Goal: Transaction & Acquisition: Book appointment/travel/reservation

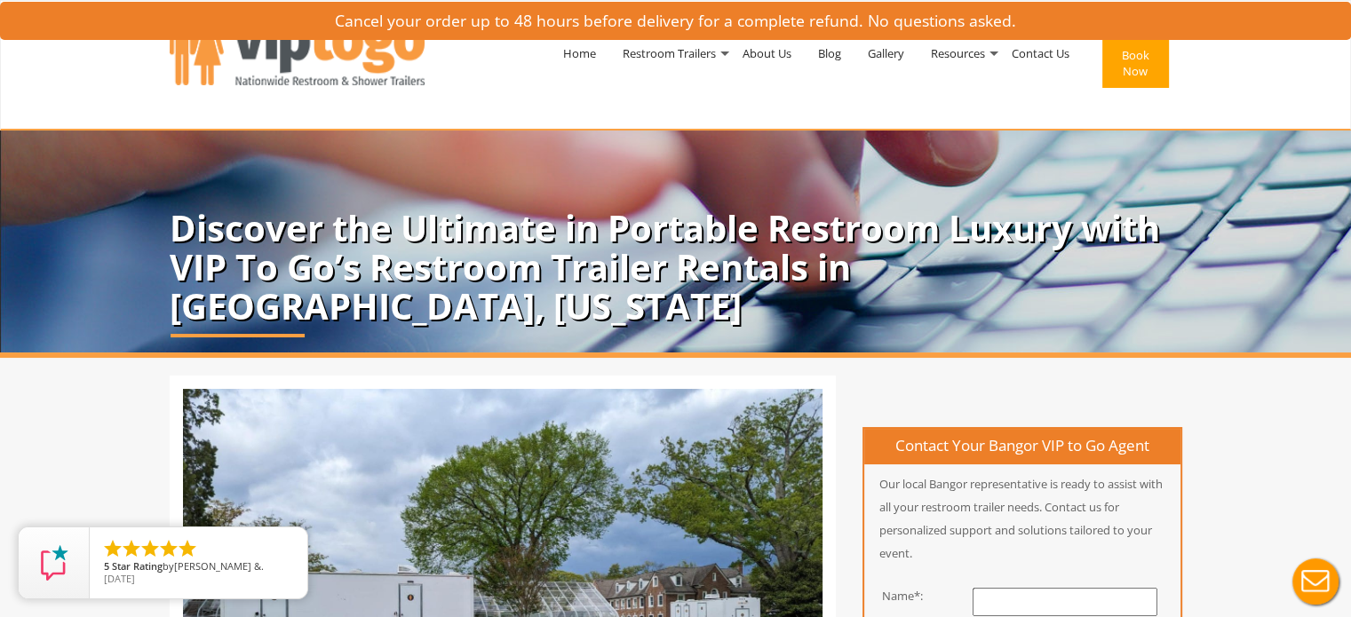
scroll to position [266, 0]
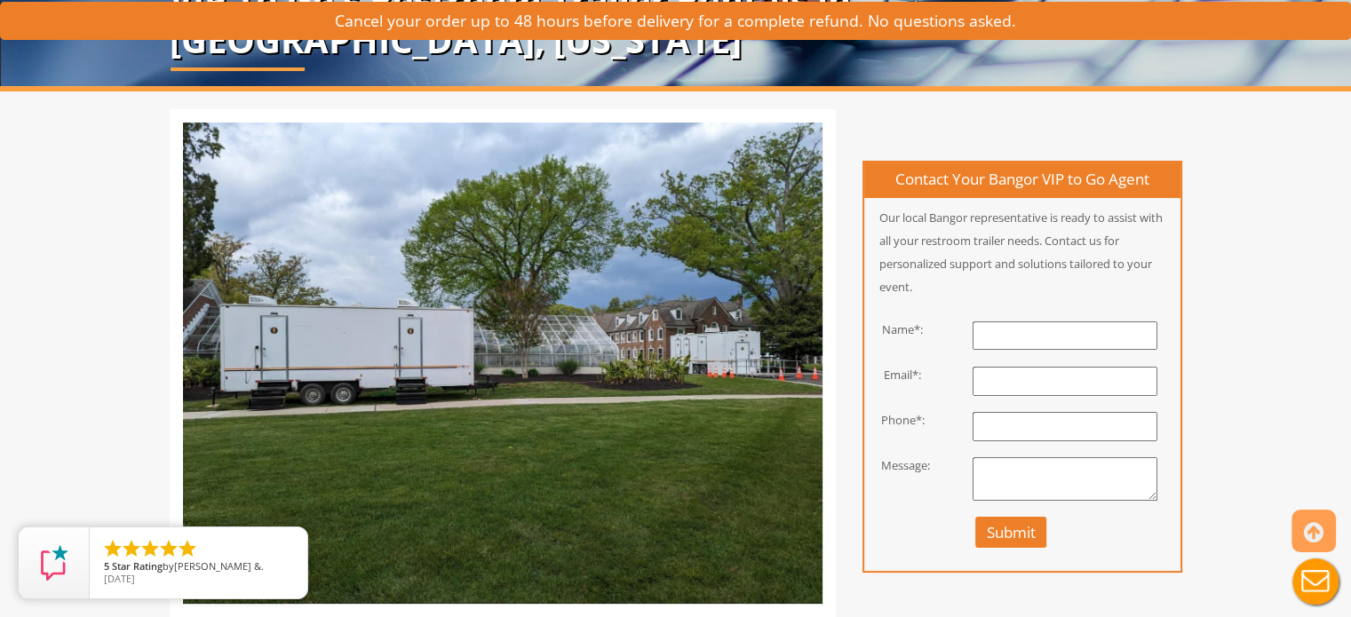
click at [1060, 323] on input "text" at bounding box center [1065, 336] width 185 height 29
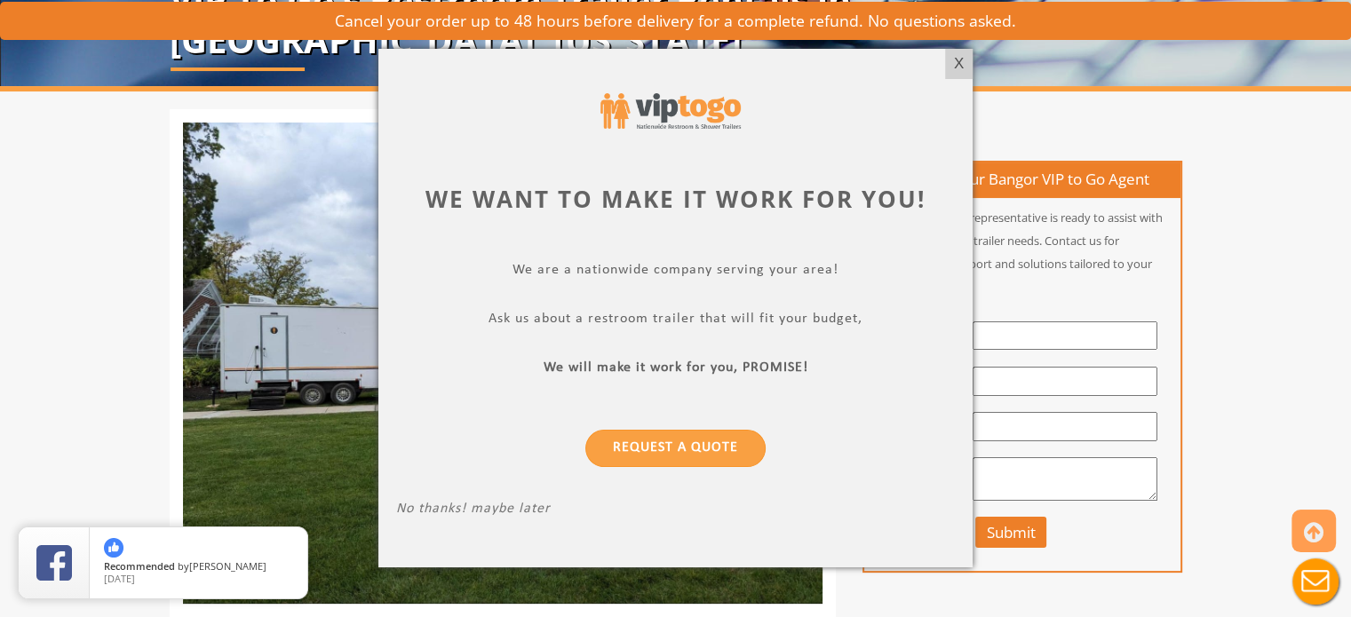
type input "[PERSON_NAME]"
type input "[EMAIL_ADDRESS][DOMAIN_NAME]"
type input "2076321371"
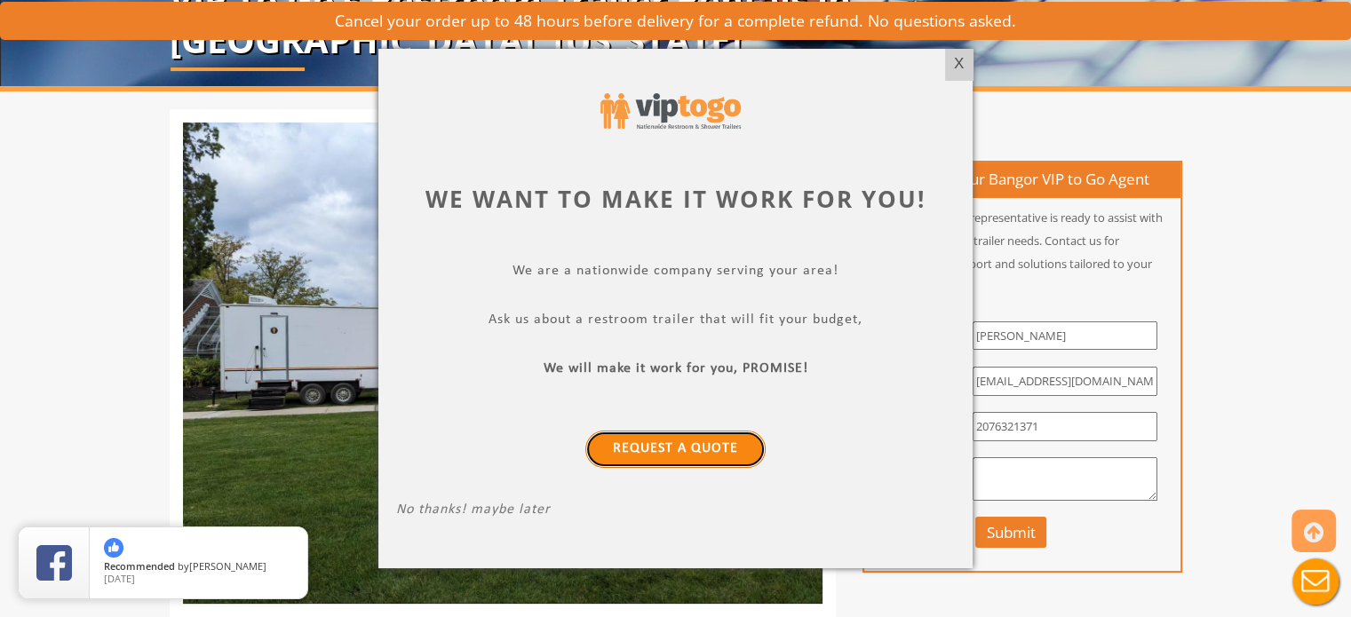
click at [666, 449] on link "Request a Quote" at bounding box center [675, 449] width 180 height 37
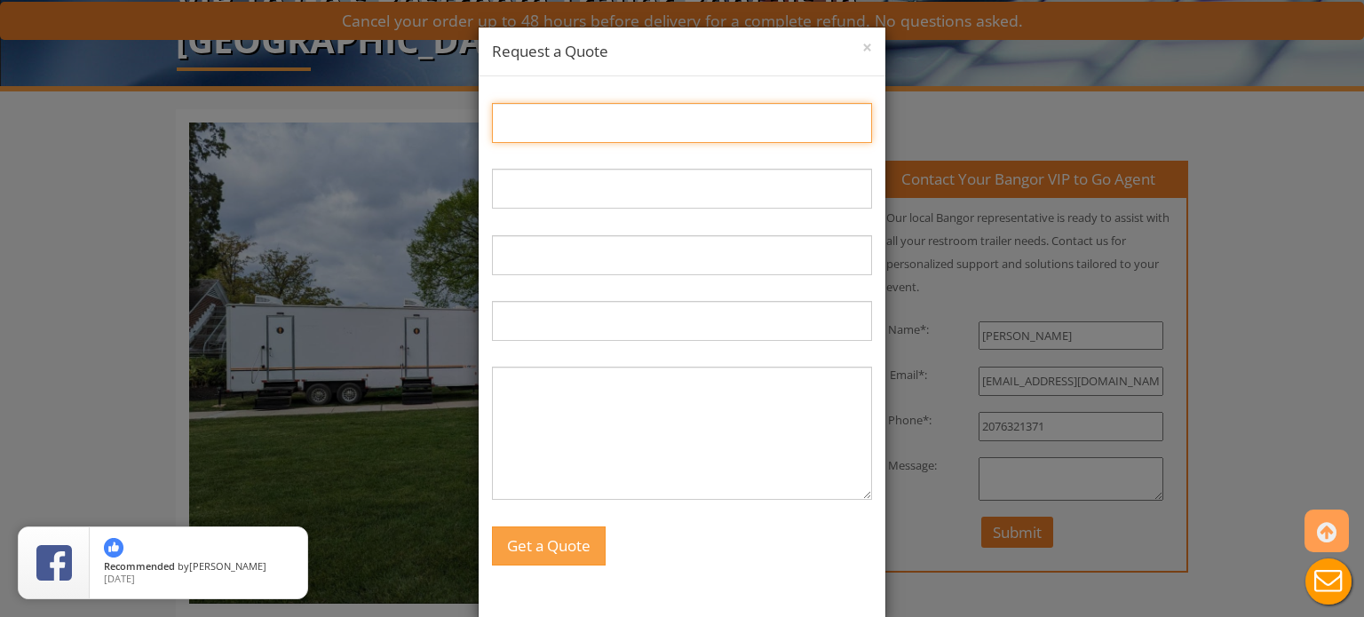
click at [599, 133] on input "Name:" at bounding box center [682, 123] width 380 height 40
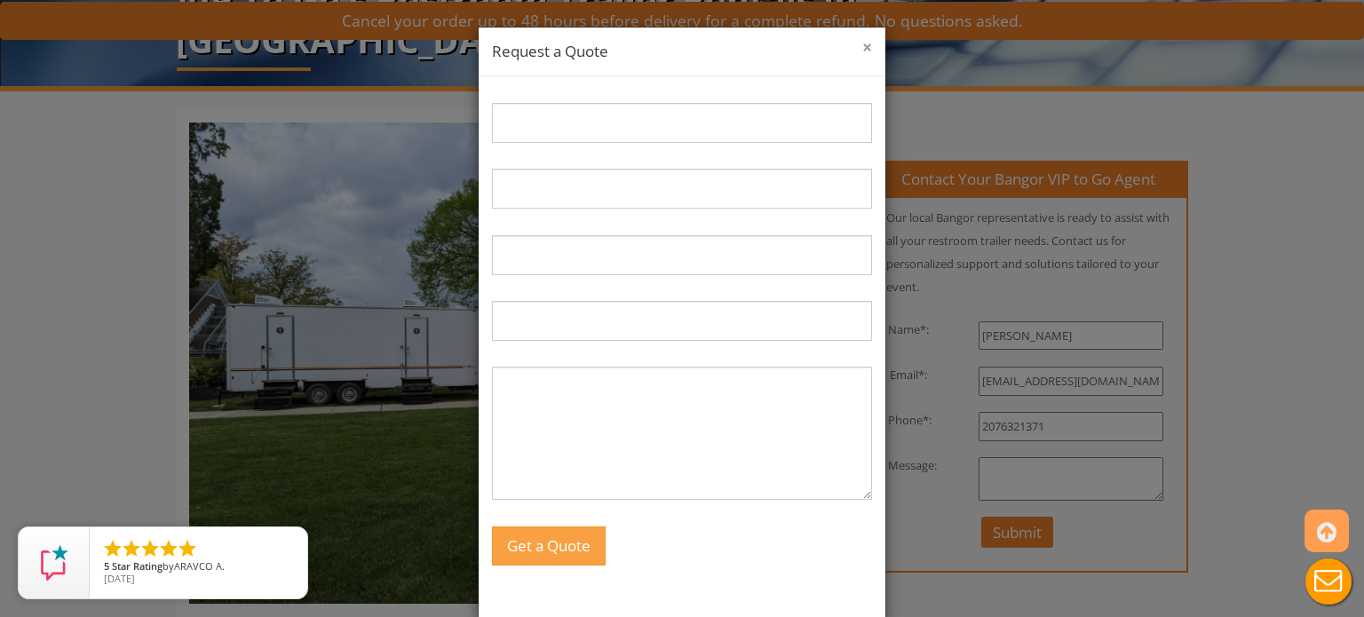
click at [863, 48] on button "×" at bounding box center [868, 48] width 10 height 18
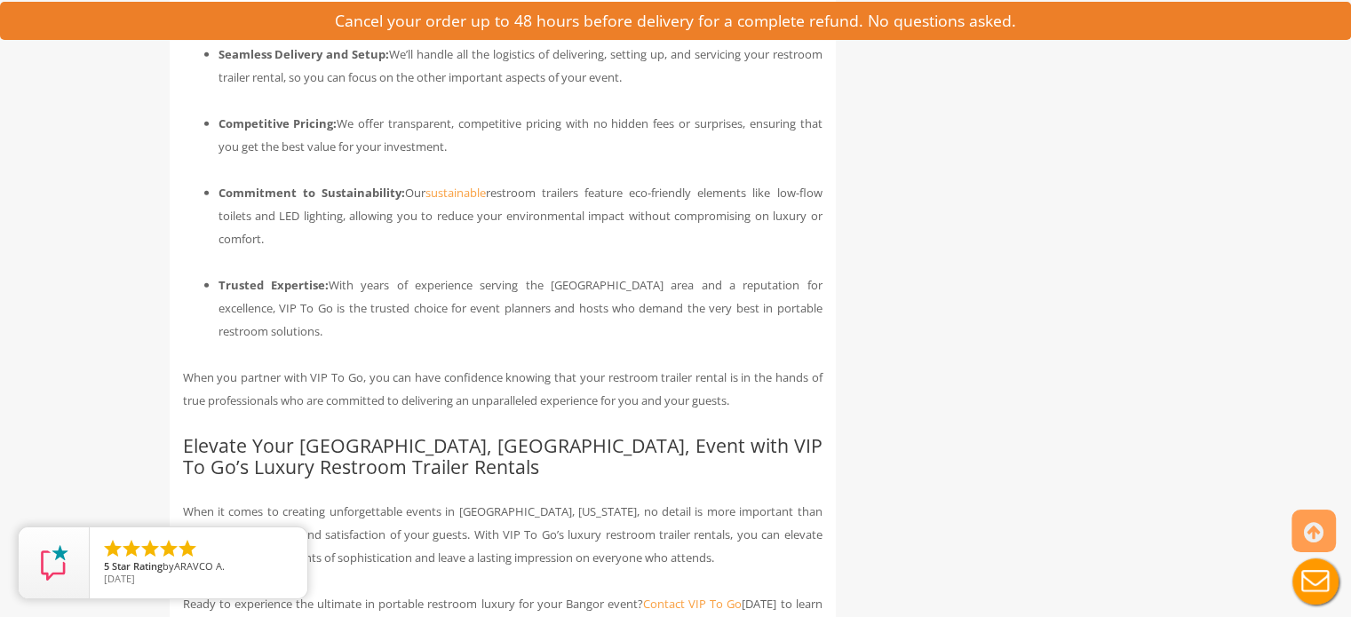
scroll to position [4916, 0]
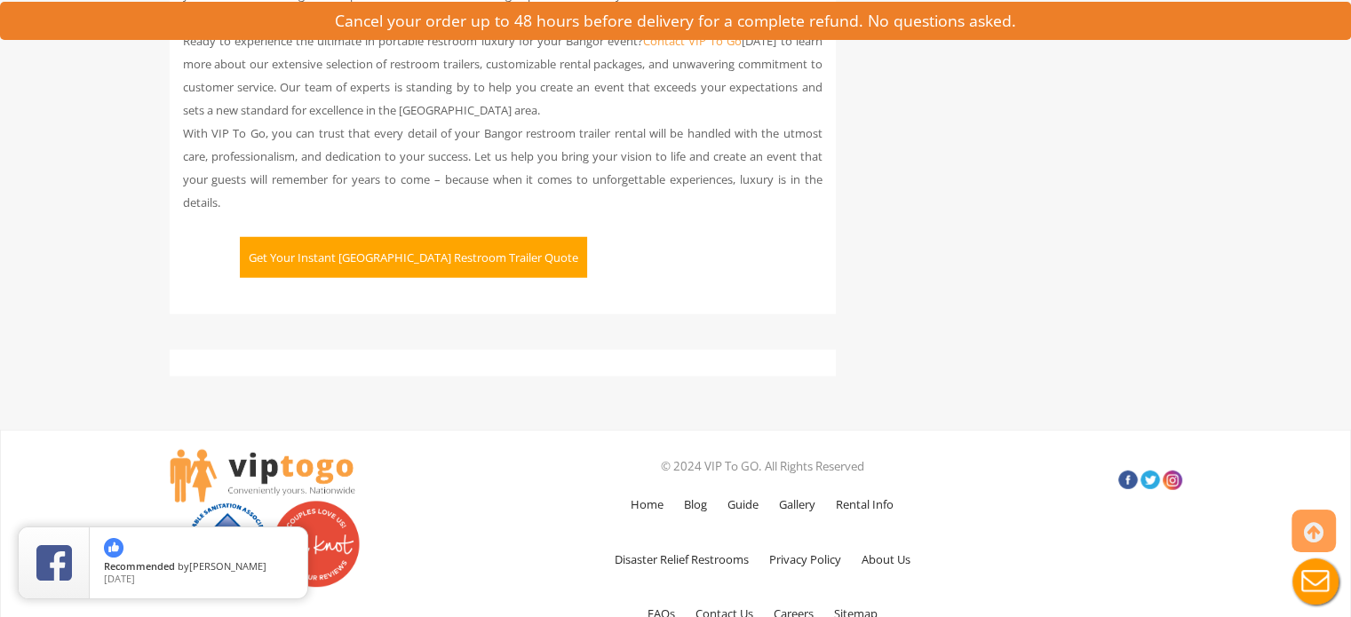
click at [347, 237] on button "Get Your Instant [GEOGRAPHIC_DATA] Restroom Trailer Quote" at bounding box center [413, 257] width 347 height 41
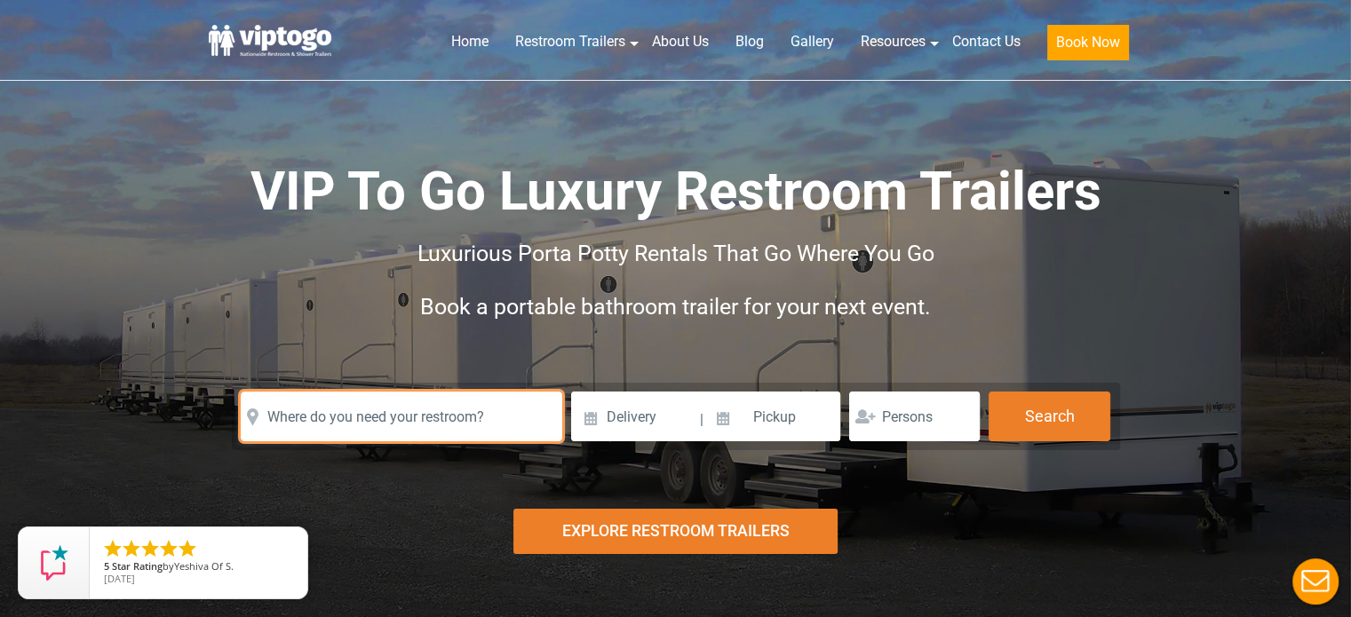
click at [467, 424] on input "text" at bounding box center [402, 417] width 322 height 50
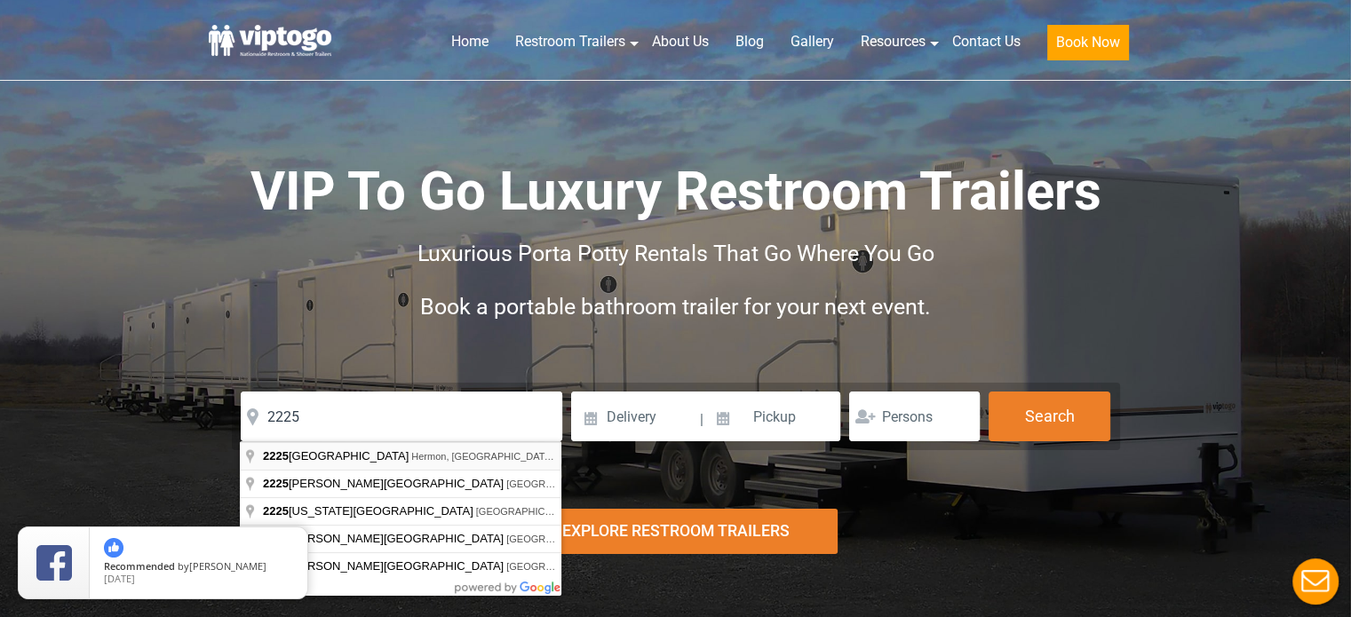
type input "2225 Odlin Road, Hermon, ME, USA"
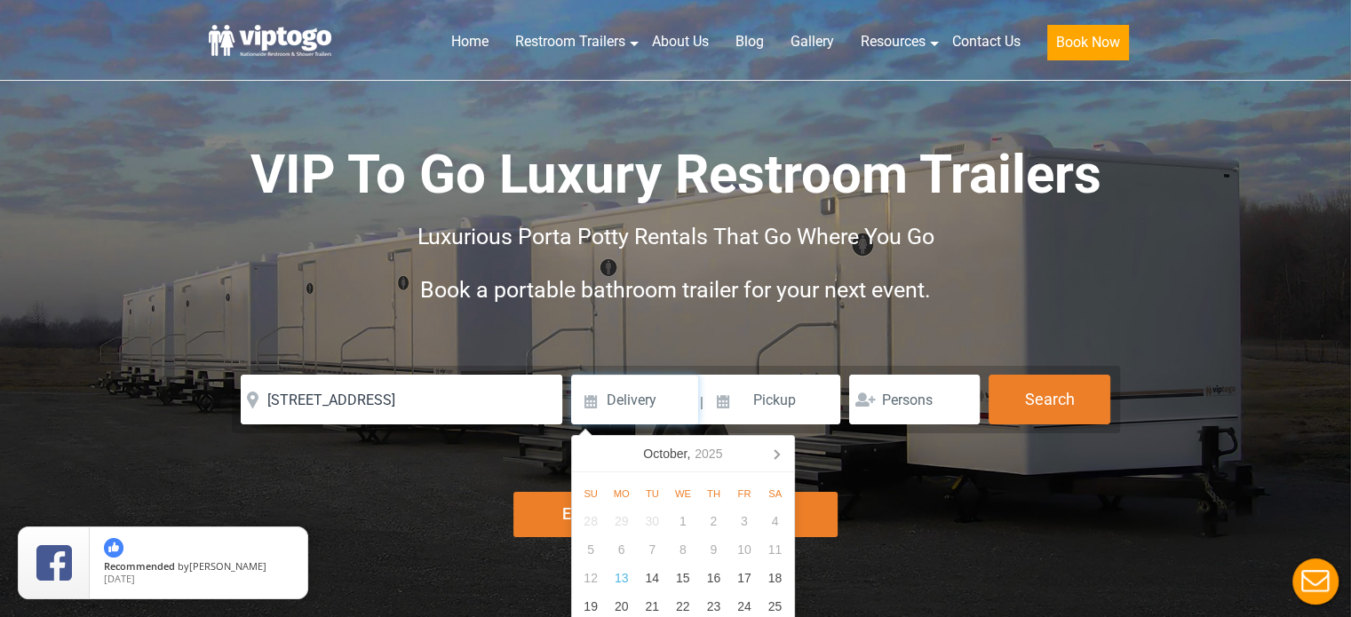
scroll to position [89, 0]
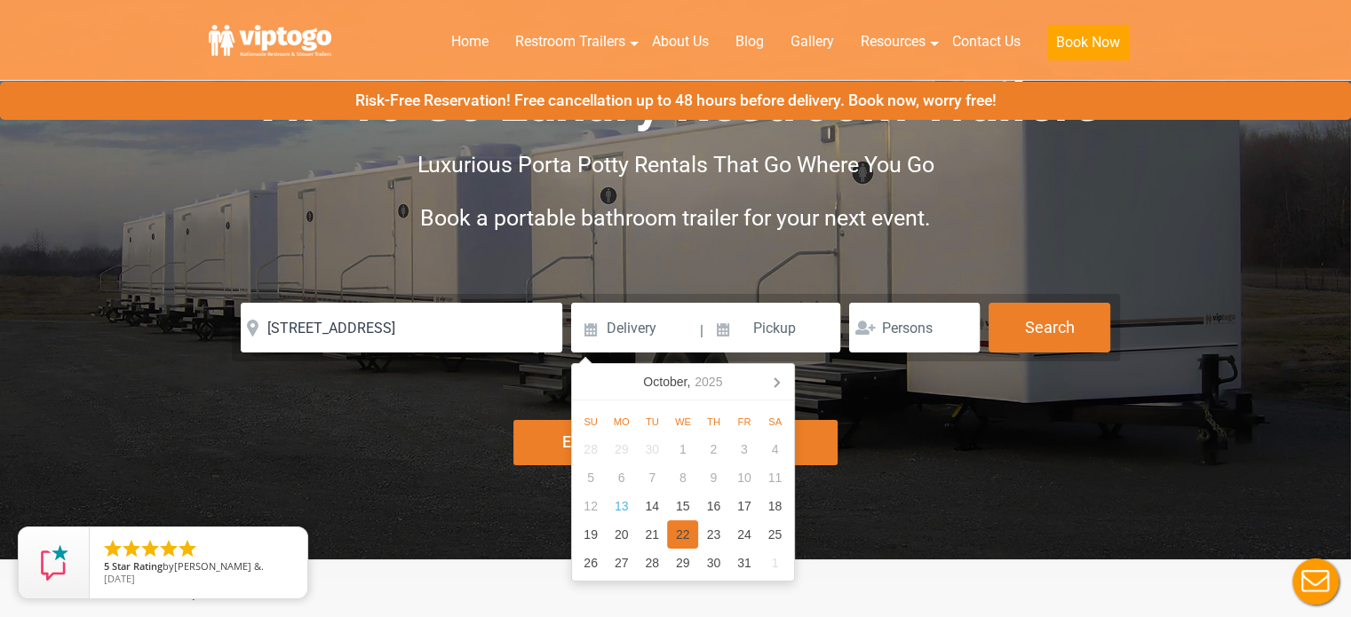
click at [695, 539] on div "22" at bounding box center [682, 535] width 31 height 28
type input "10/22/2025"
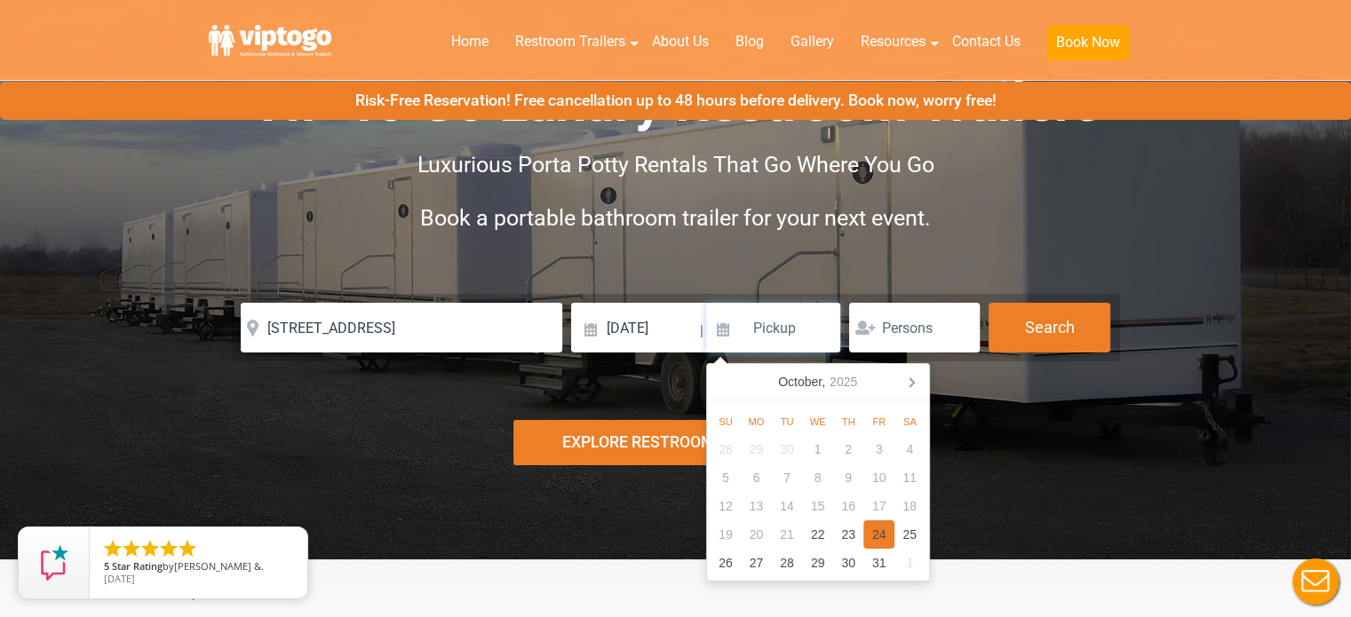
click at [883, 539] on div "24" at bounding box center [878, 535] width 31 height 28
type input "10/24/2025"
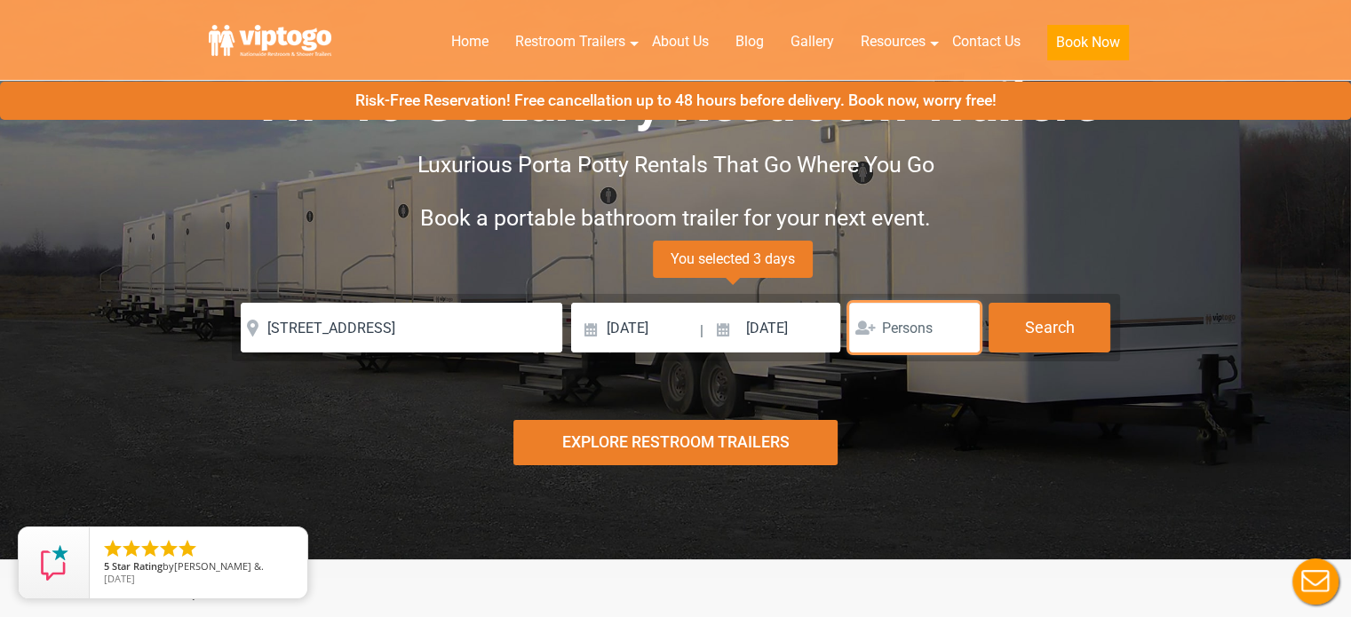
click at [925, 325] on input "number" at bounding box center [914, 328] width 131 height 50
type input "15"
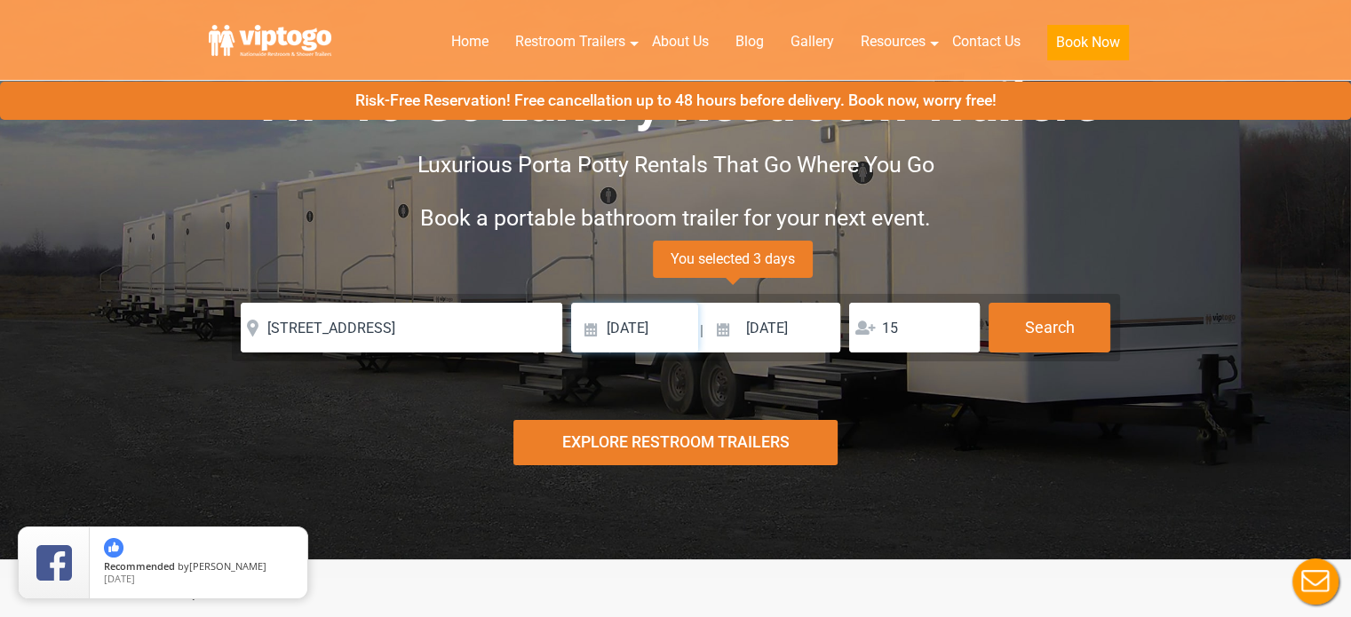
click at [656, 331] on input "10/22/2025" at bounding box center [634, 328] width 127 height 50
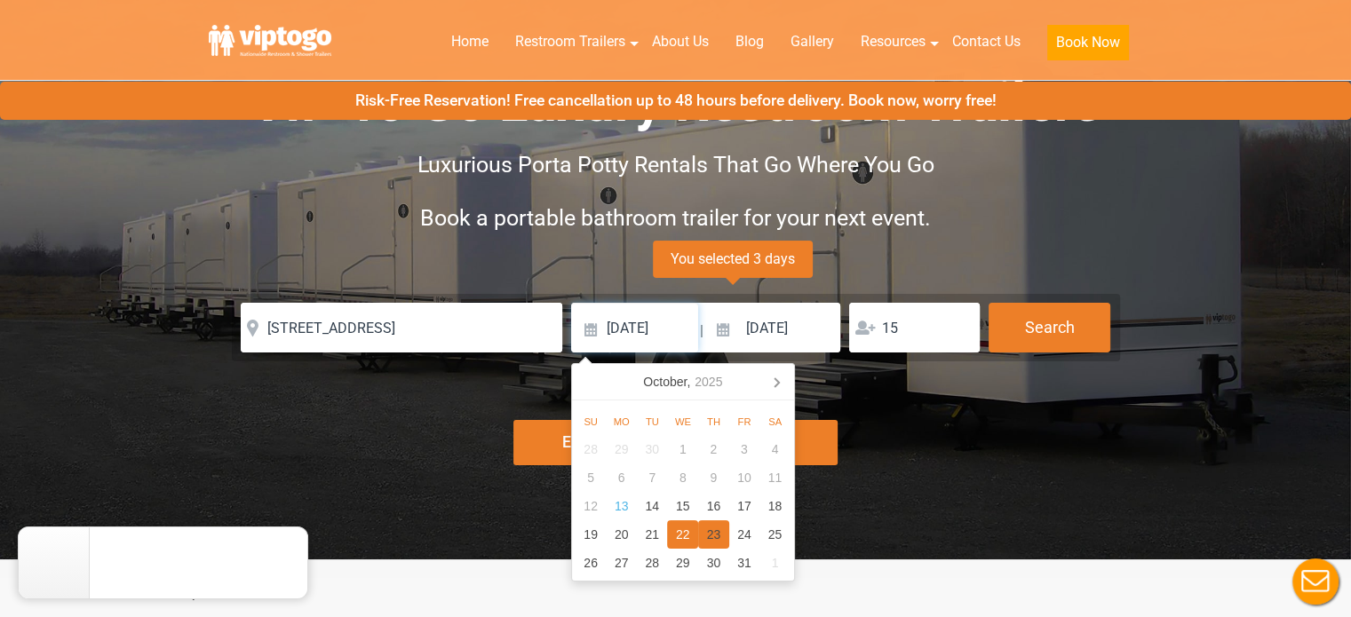
click at [715, 537] on div "23" at bounding box center [713, 535] width 31 height 28
type input "10/23/2025"
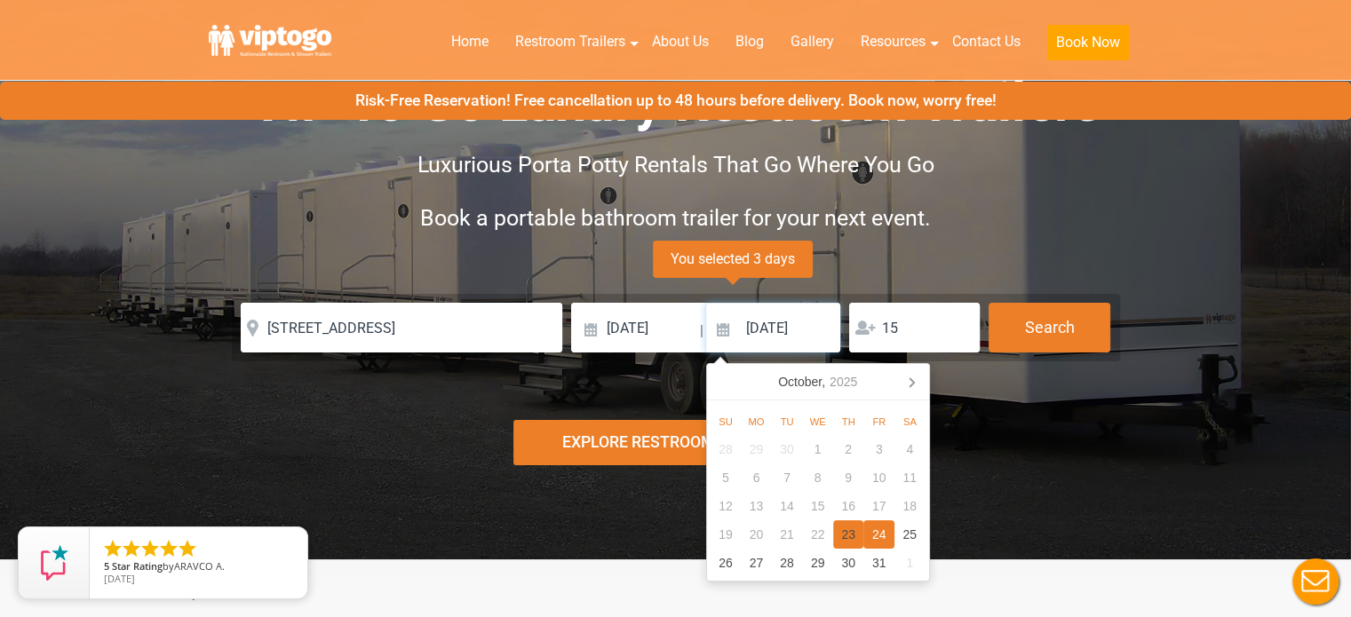
click at [855, 534] on div "23" at bounding box center [848, 535] width 31 height 28
type input "10/23/2025"
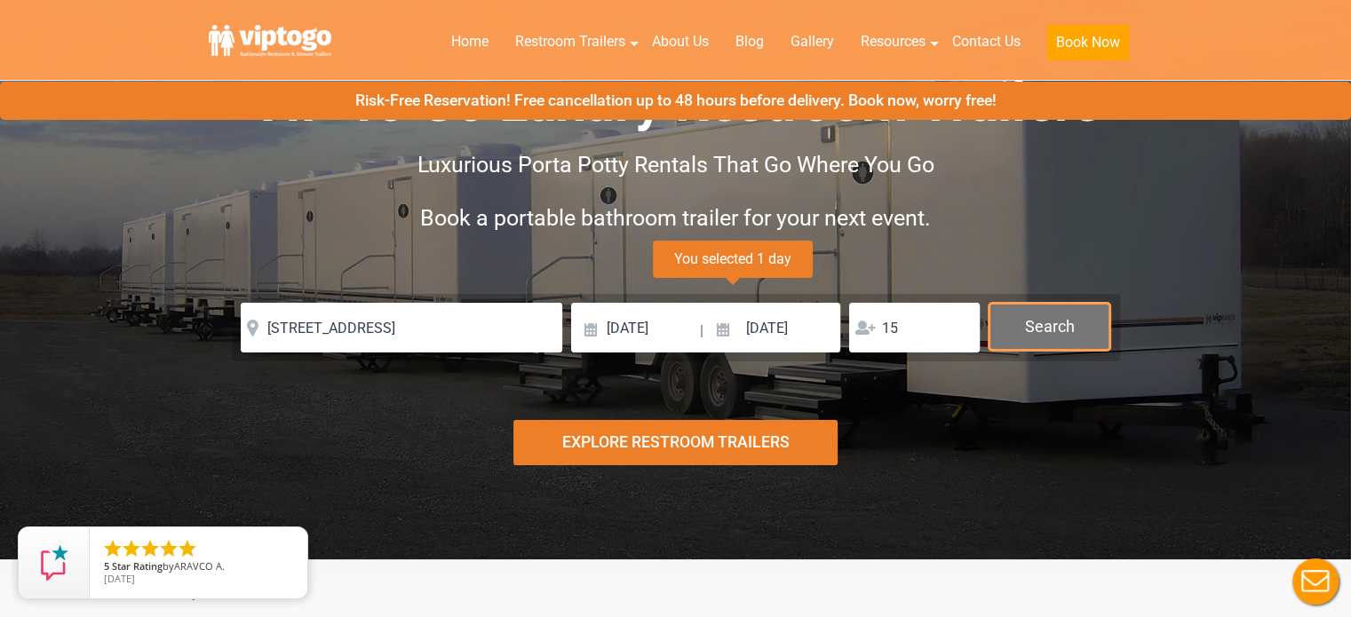
click at [1046, 329] on button "Search" at bounding box center [1050, 327] width 122 height 48
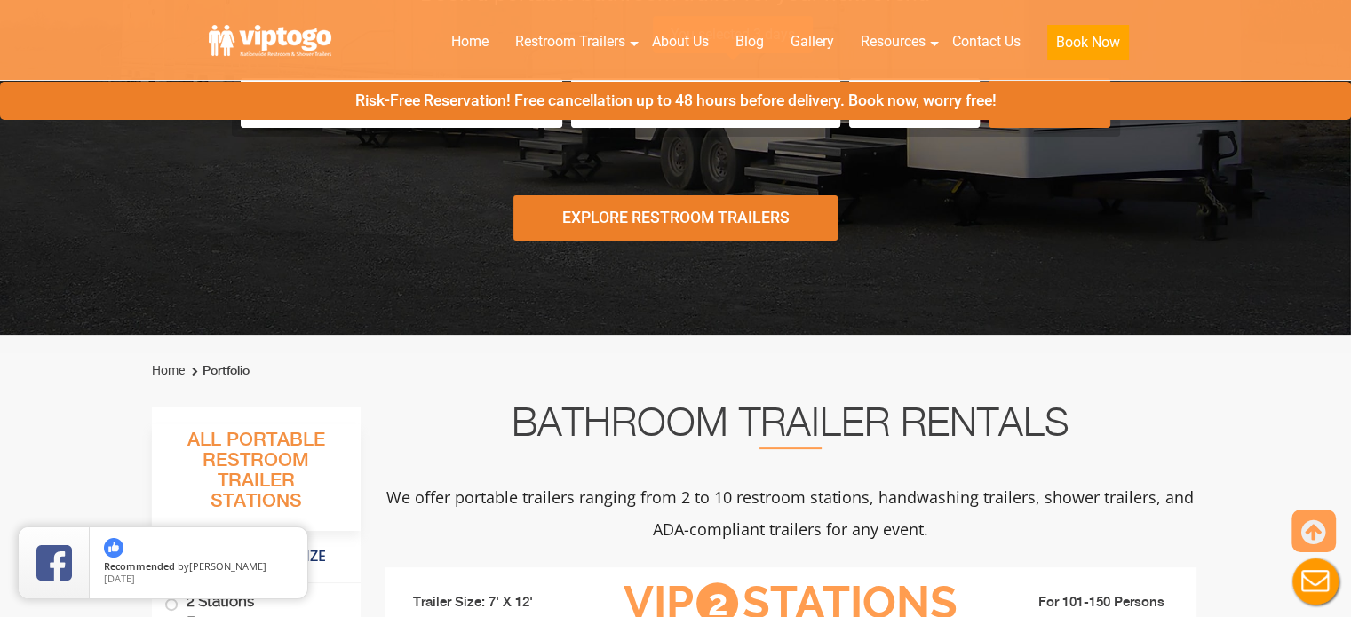
scroll to position [178, 0]
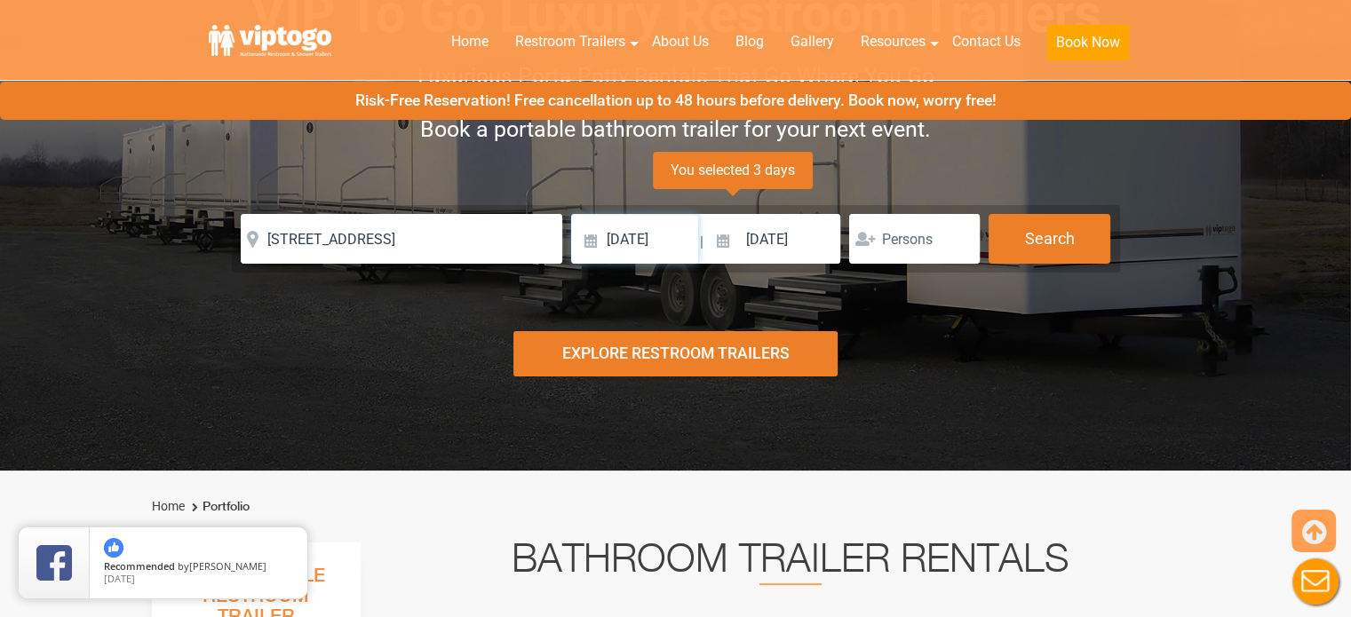
click at [649, 239] on input "10/22/2025" at bounding box center [634, 239] width 127 height 50
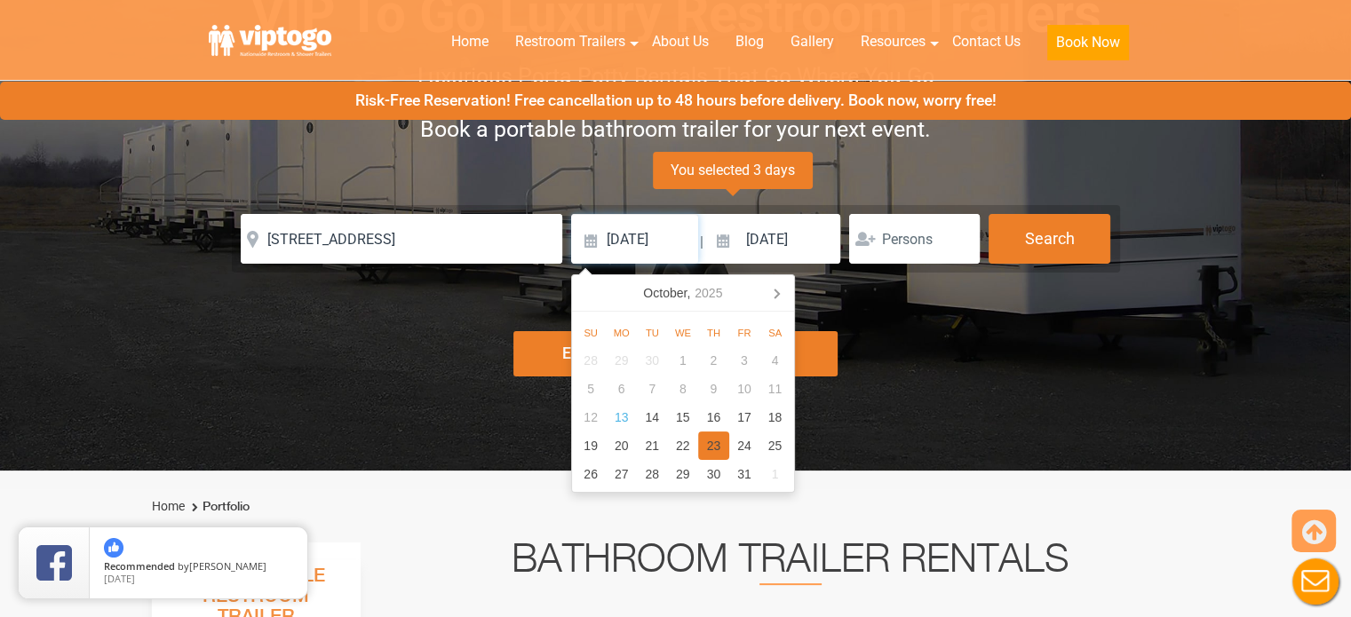
click at [714, 448] on div "23" at bounding box center [713, 446] width 31 height 28
type input "10/23/2025"
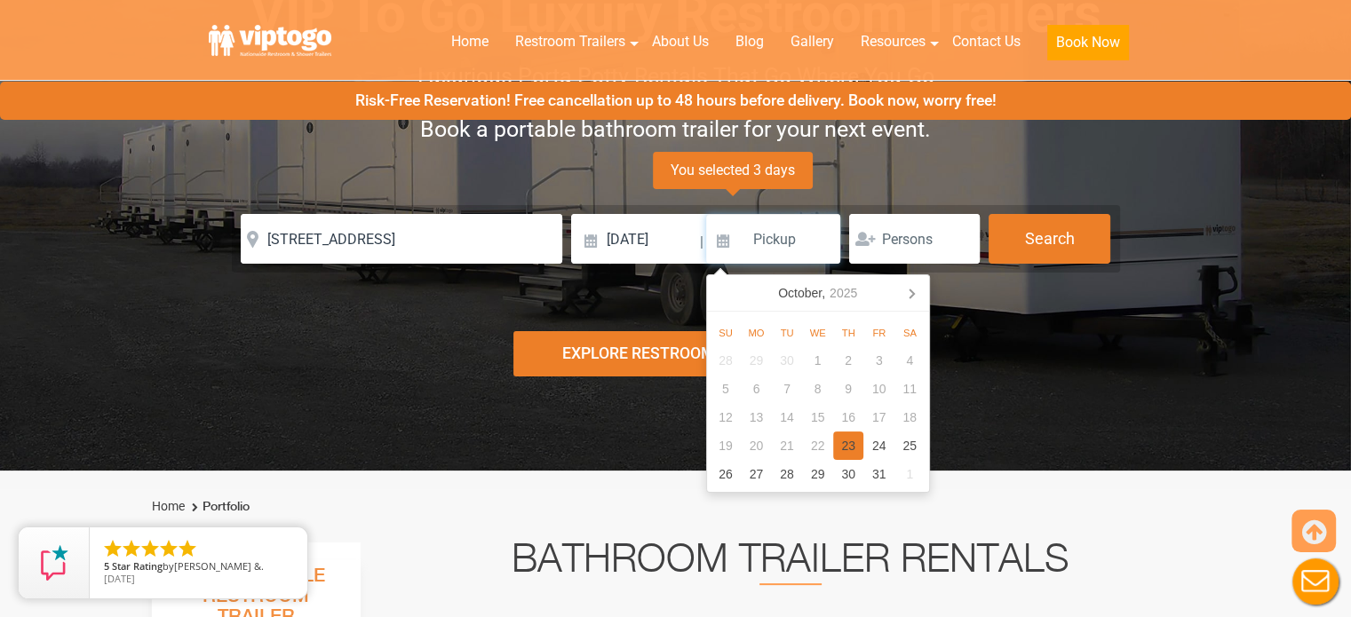
click at [845, 448] on div "23" at bounding box center [848, 446] width 31 height 28
type input "10/23/2025"
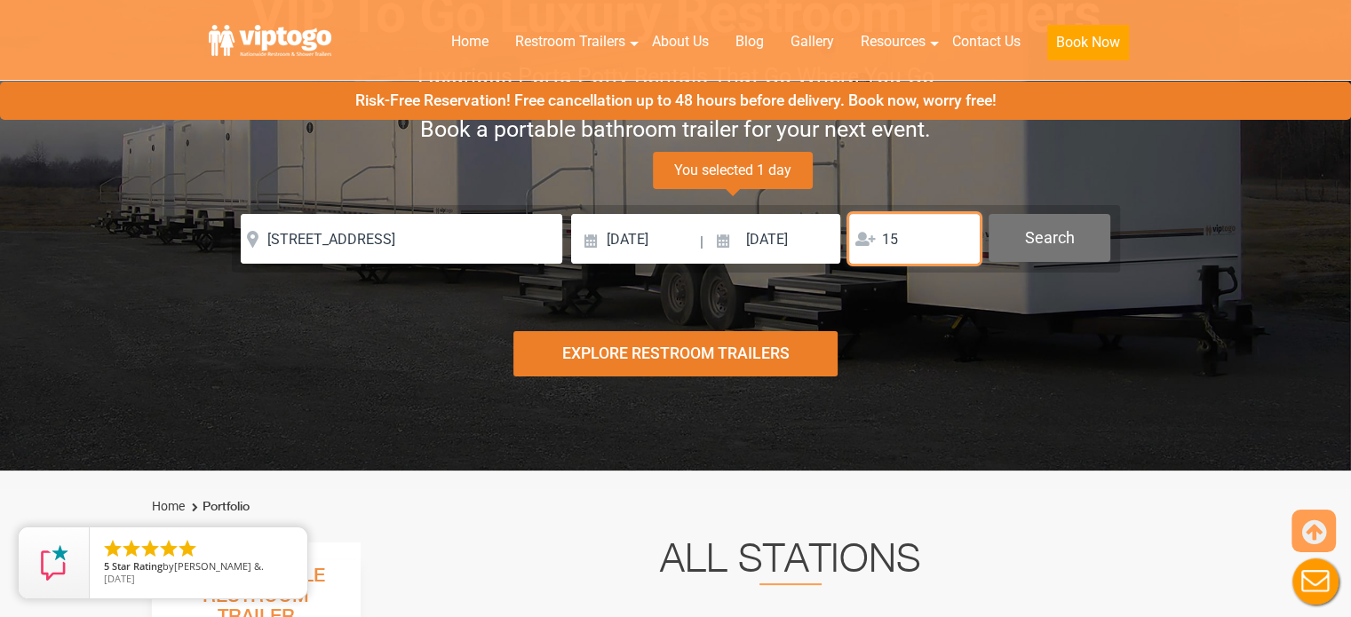
type input "15"
click at [1032, 244] on button "Search" at bounding box center [1050, 238] width 122 height 48
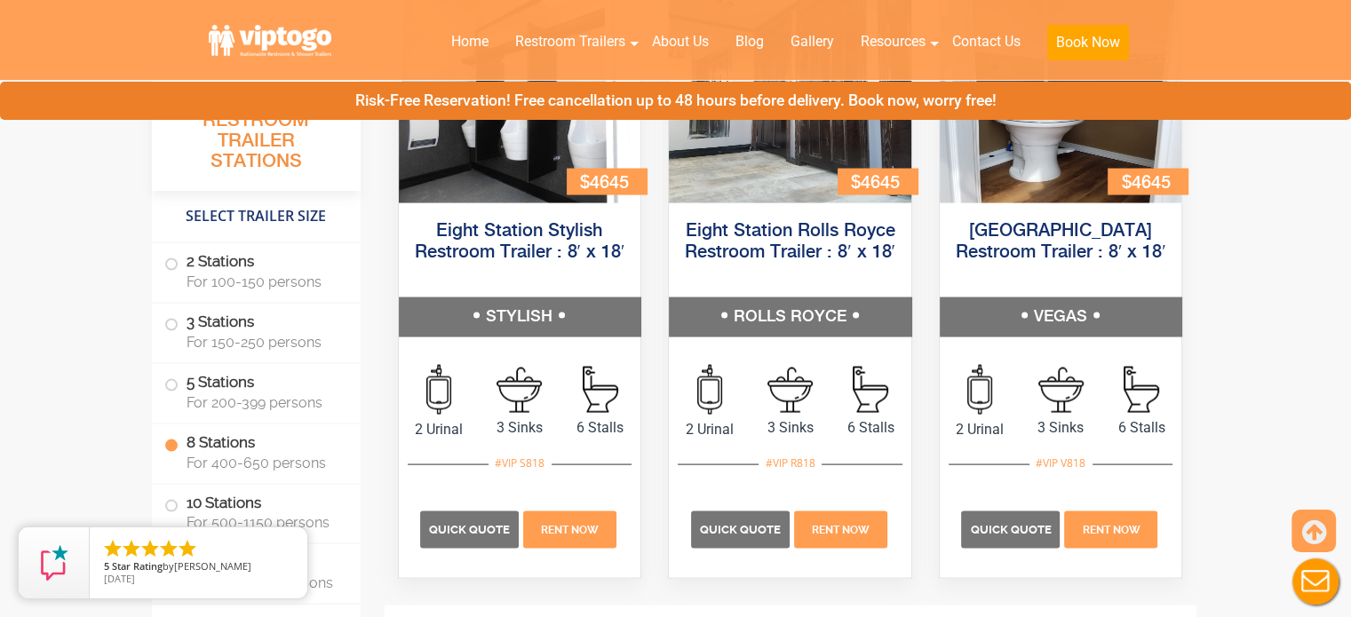
scroll to position [3651, 0]
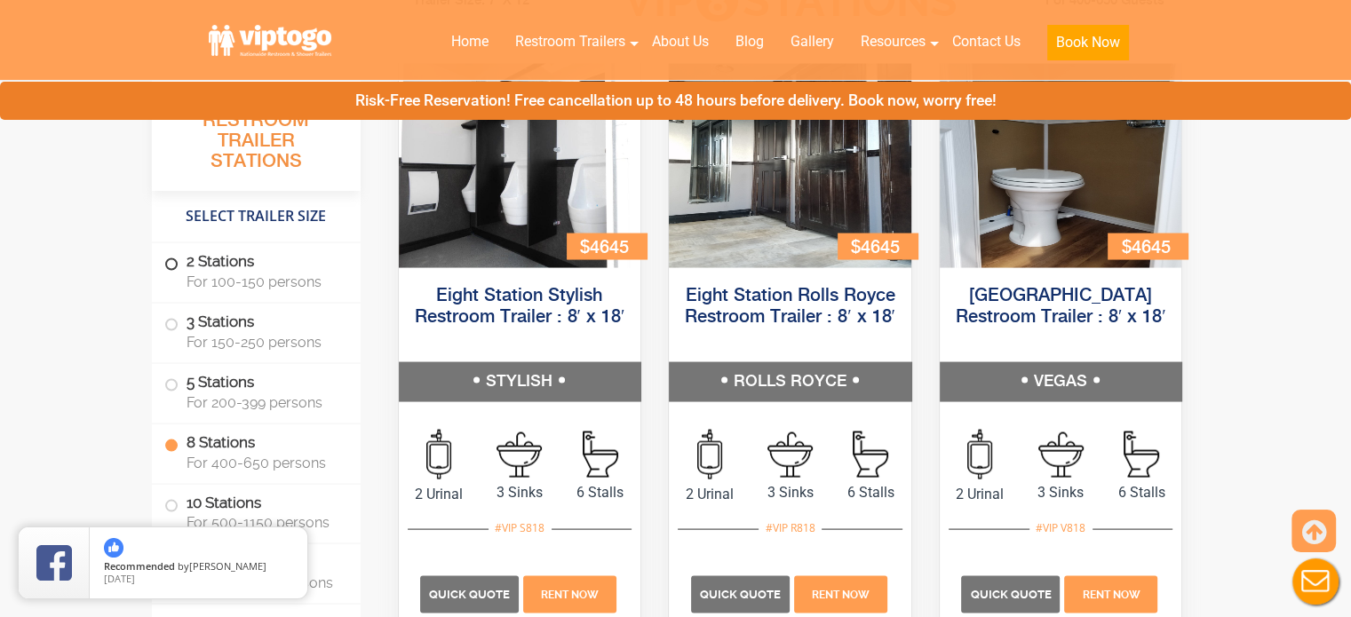
click at [168, 267] on span at bounding box center [171, 264] width 7 height 7
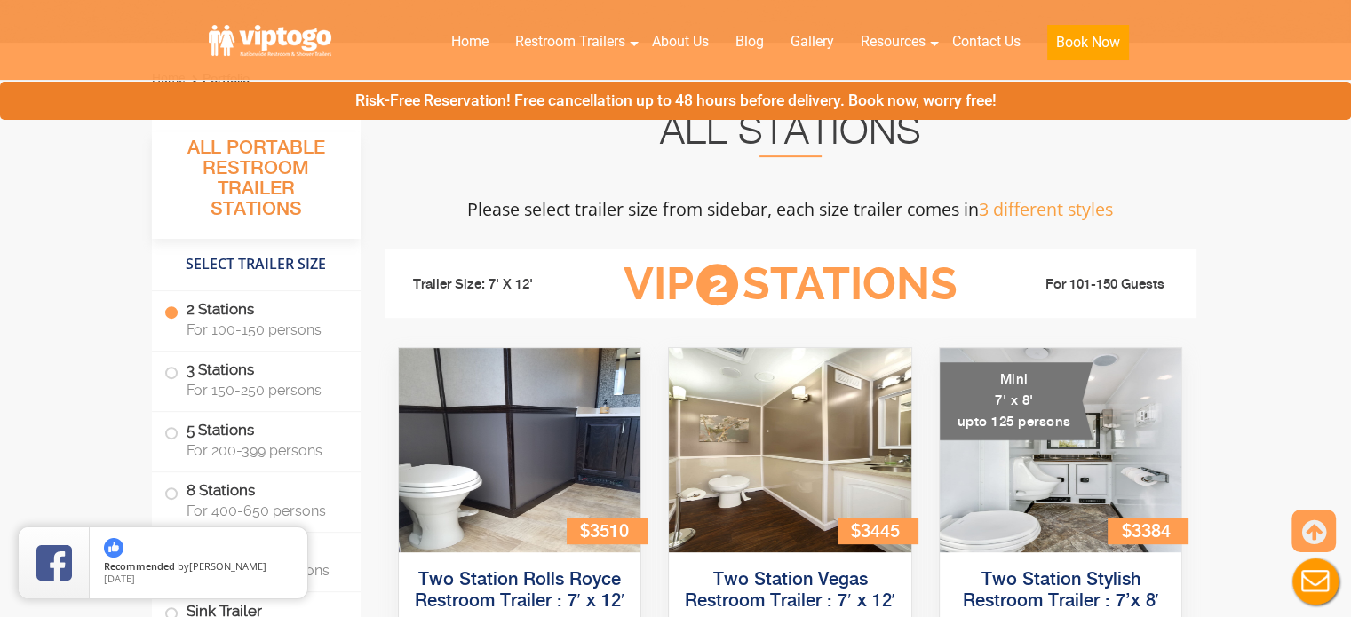
scroll to position [695, 0]
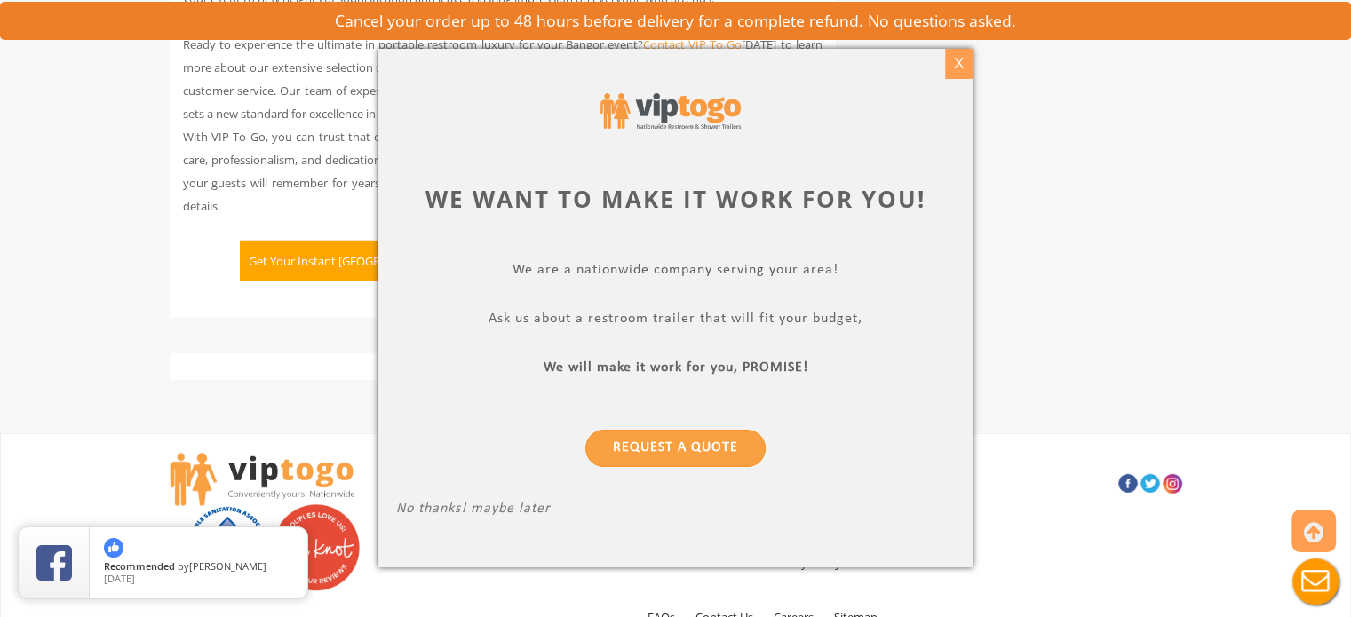
click at [961, 66] on div "X" at bounding box center [959, 64] width 28 height 30
